Goal: Task Accomplishment & Management: Complete application form

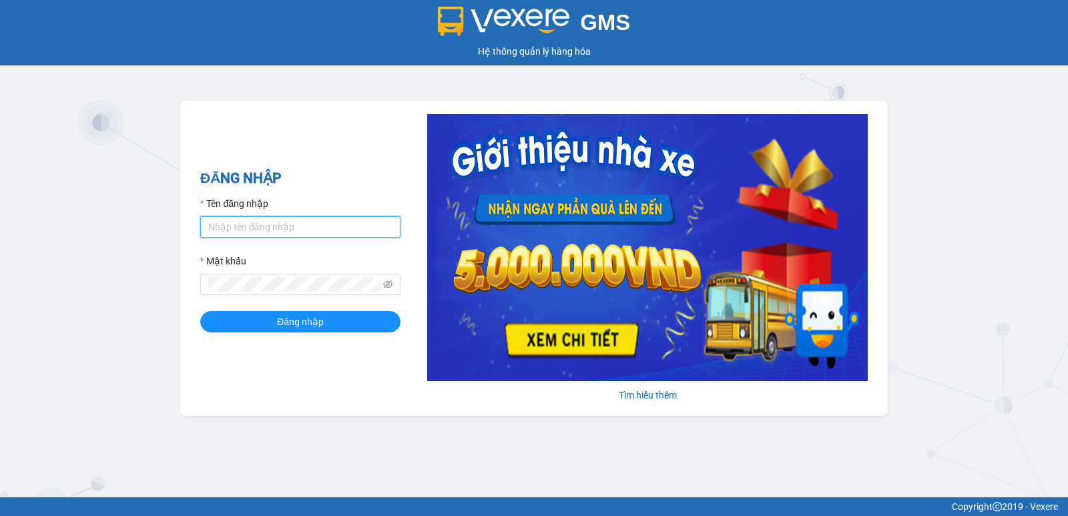
click at [257, 228] on input "Tên đăng nhập" at bounding box center [300, 226] width 200 height 21
type input "diensg.tha"
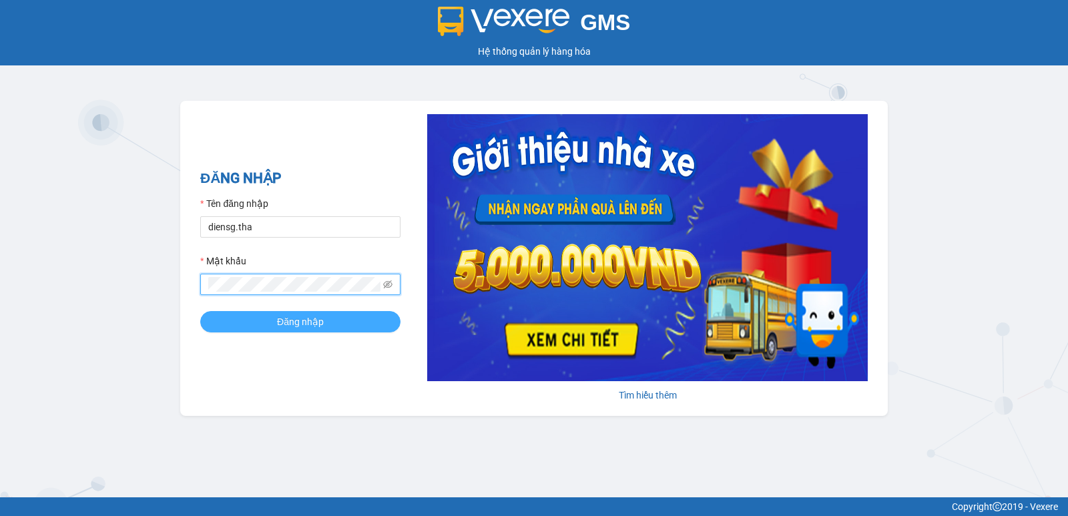
click at [328, 322] on button "Đăng nhập" at bounding box center [300, 321] width 200 height 21
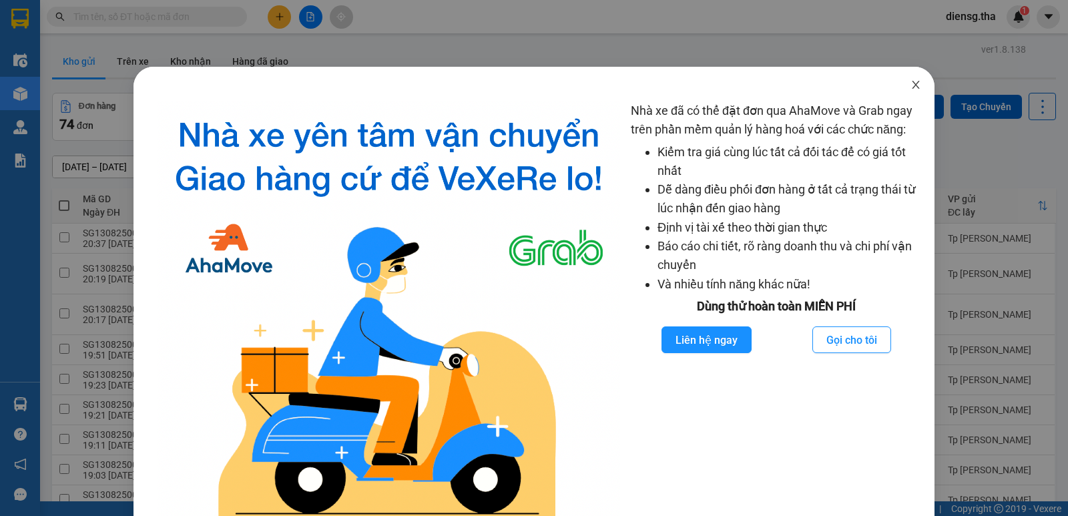
click at [910, 82] on icon "close" at bounding box center [915, 84] width 11 height 11
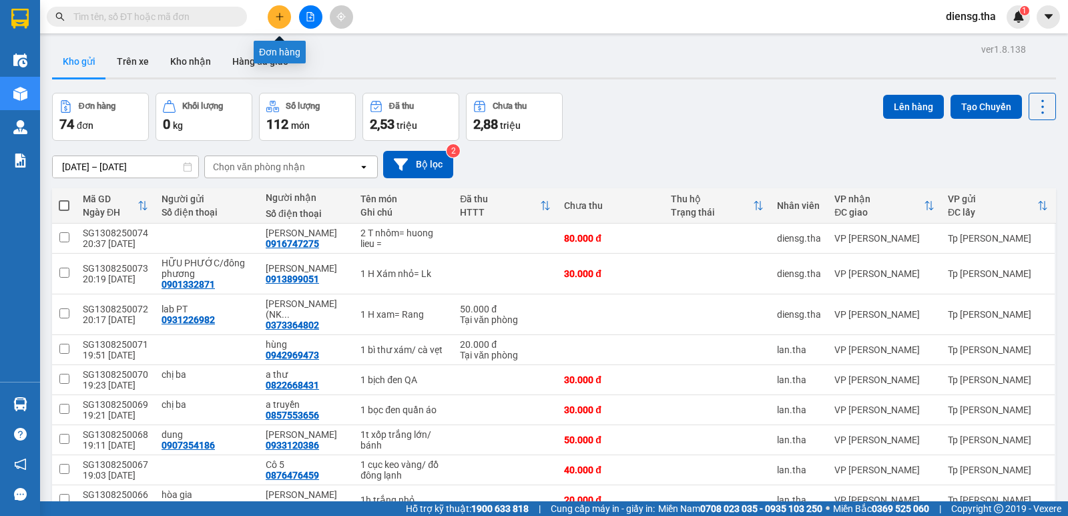
click at [280, 13] on icon "plus" at bounding box center [279, 16] width 9 height 9
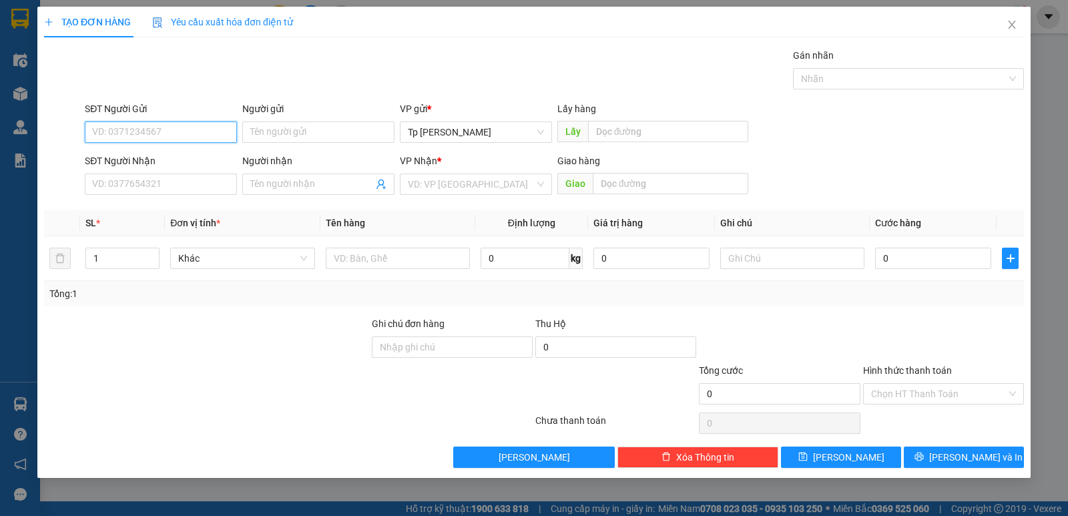
click at [145, 122] on input "SĐT Người Gửi" at bounding box center [161, 131] width 152 height 21
type input "0979808880"
type input "NeWPos"
type input "0967440000"
type input "Cường"
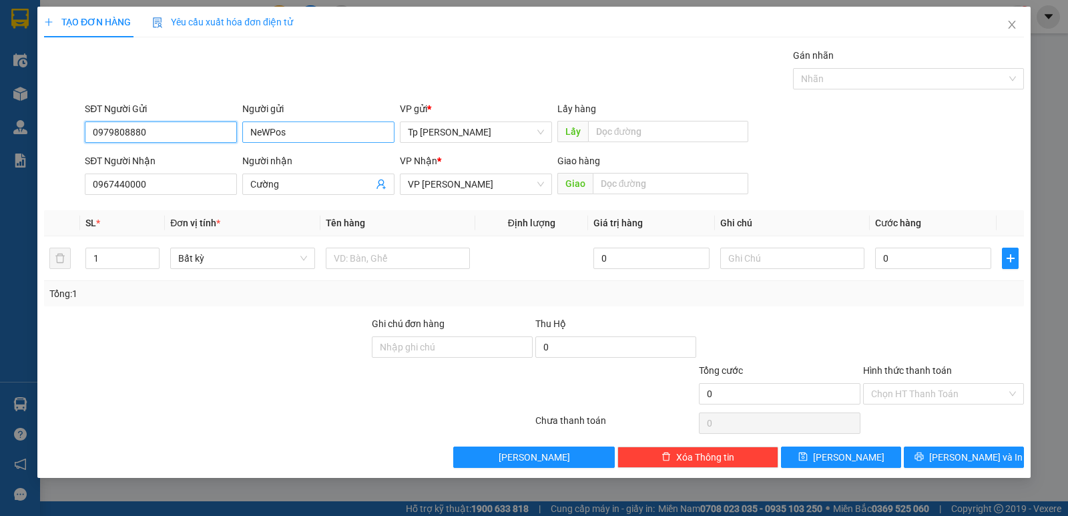
type input "0979808880"
click at [330, 134] on input "NeWPos" at bounding box center [318, 131] width 152 height 21
type input "NeWPost"
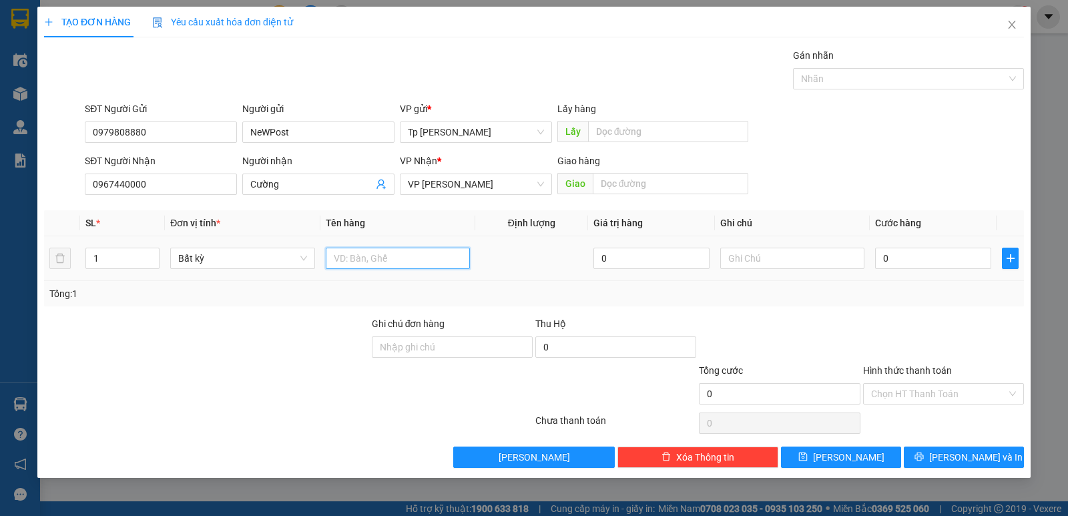
click at [398, 256] on input "text" at bounding box center [398, 258] width 144 height 21
type input "1 bao xanh bưu phẩm"
type input "6"
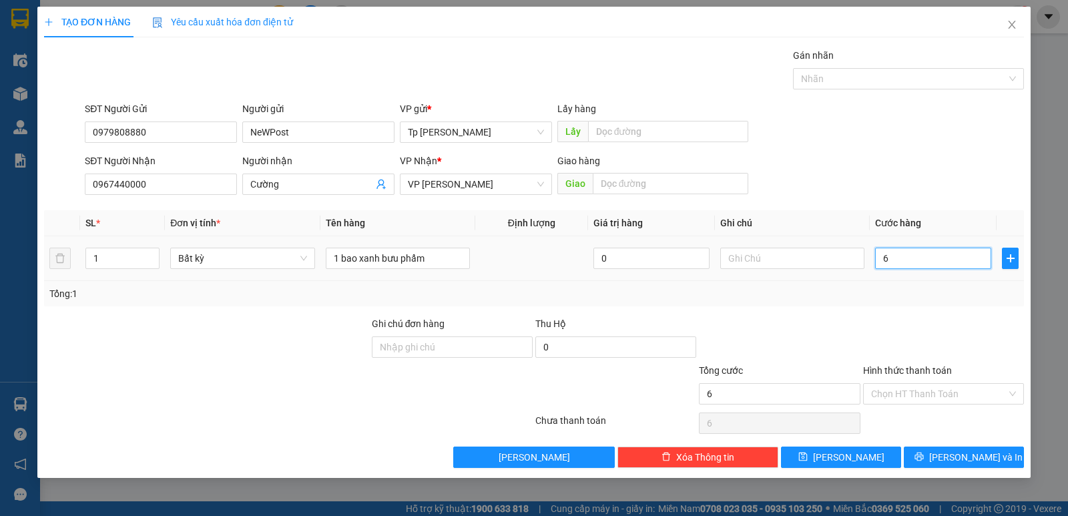
type input "60"
type input "60.000"
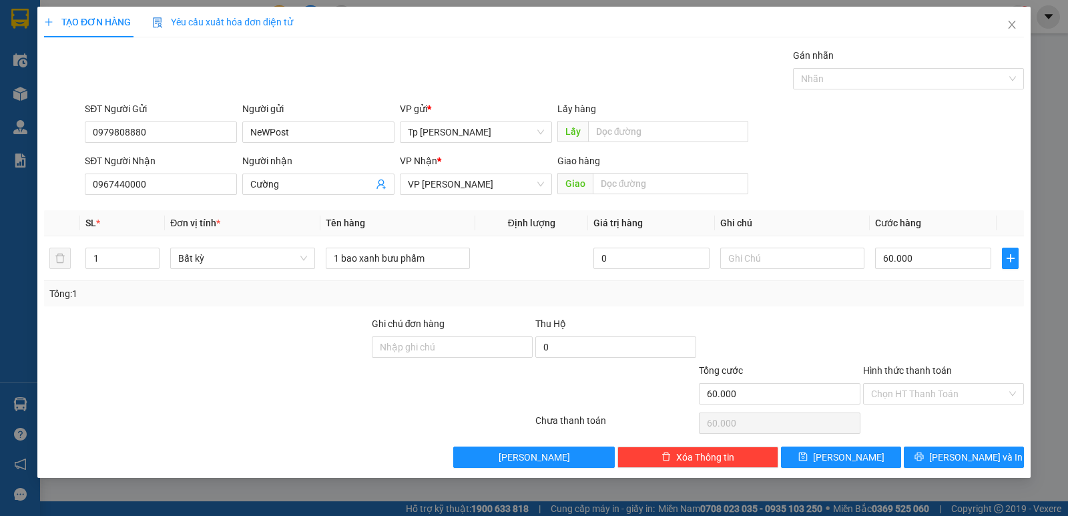
click at [863, 297] on div "Tổng: 1" at bounding box center [533, 293] width 969 height 15
click at [938, 388] on input "Hình thức thanh toán" at bounding box center [938, 394] width 135 height 20
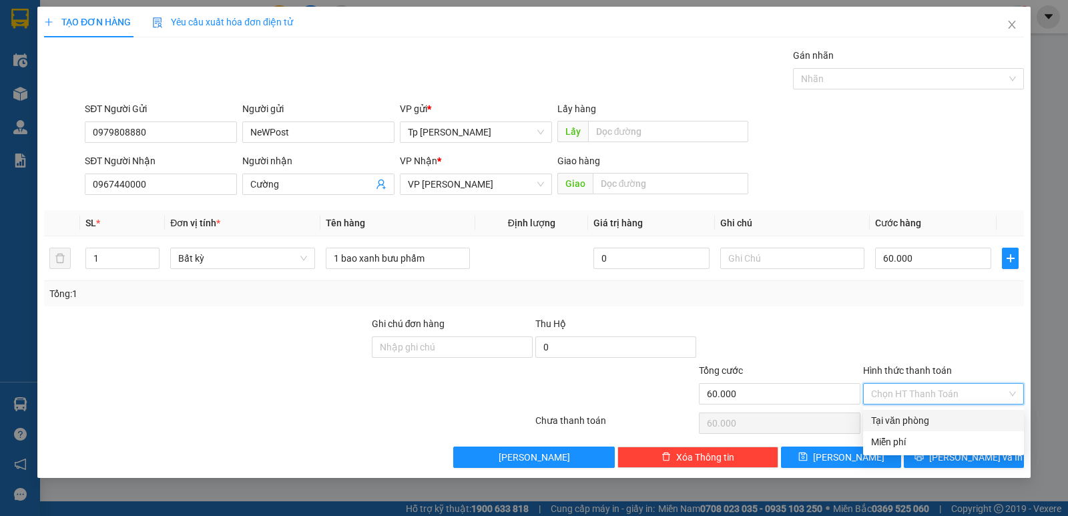
click at [912, 426] on div "Tại văn phòng" at bounding box center [943, 420] width 145 height 15
type input "0"
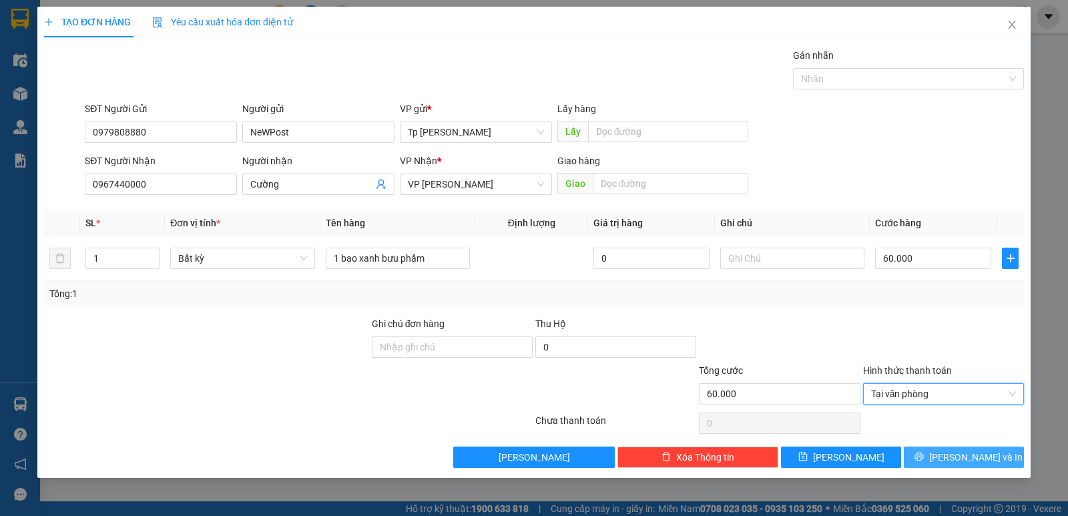
click at [952, 454] on span "[PERSON_NAME] và In" at bounding box center [975, 457] width 93 height 15
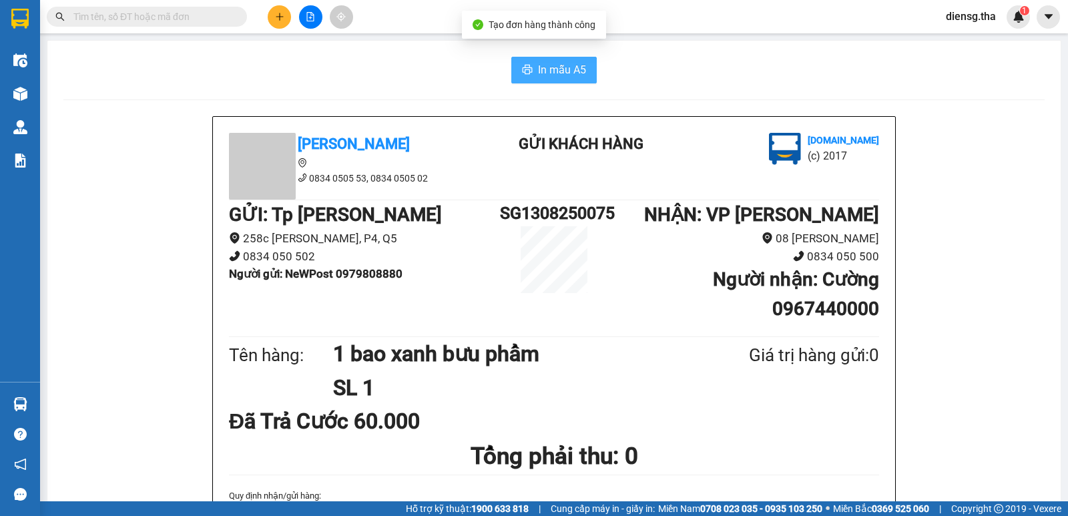
click at [555, 62] on span "In mẫu A5" at bounding box center [562, 69] width 48 height 17
click at [539, 73] on span "In mẫu A5" at bounding box center [562, 69] width 48 height 17
click at [554, 69] on span "In mẫu A5" at bounding box center [562, 69] width 48 height 17
